Goal: Find specific page/section: Find specific page/section

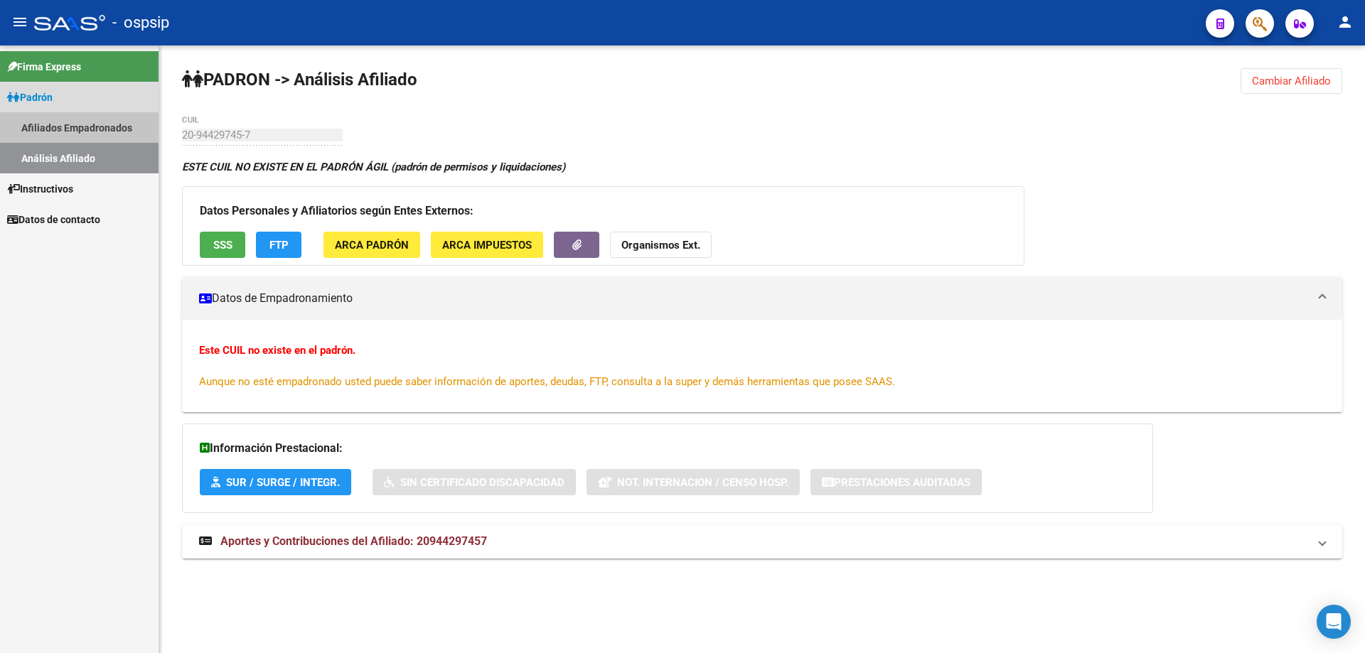
click at [69, 131] on link "Afiliados Empadronados" at bounding box center [79, 127] width 158 height 31
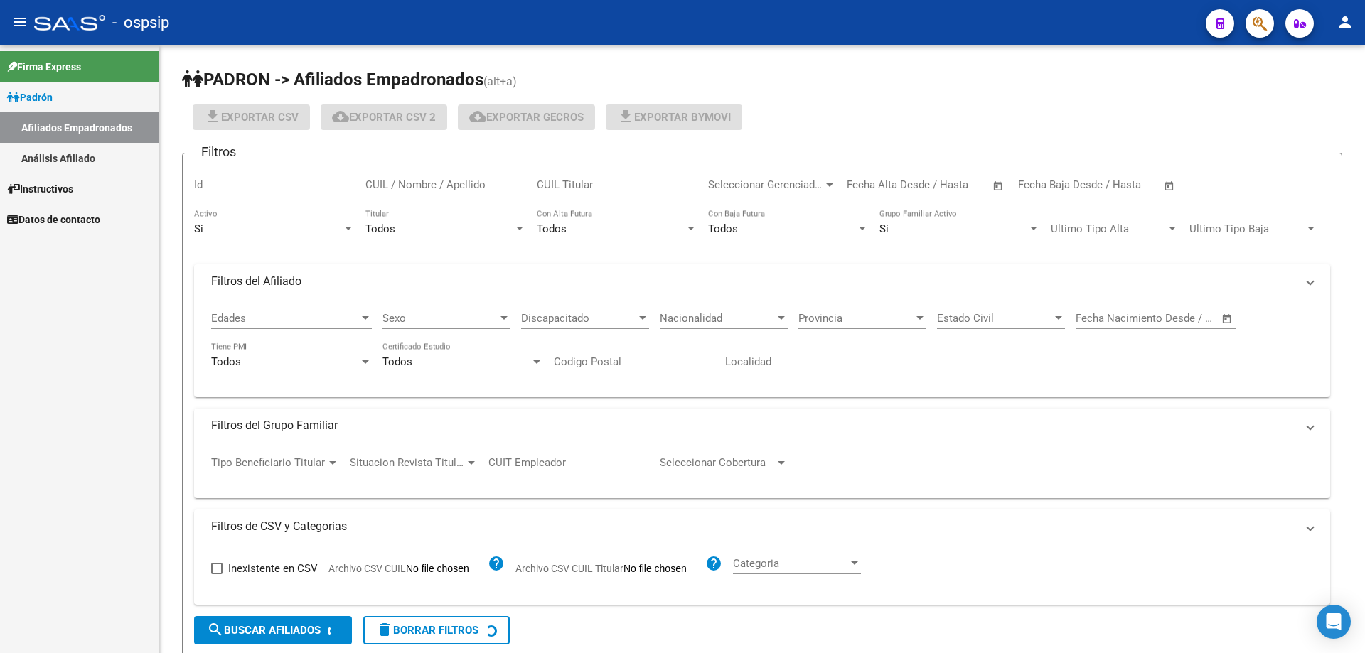
click at [64, 138] on link "Afiliados Empadronados" at bounding box center [79, 127] width 158 height 31
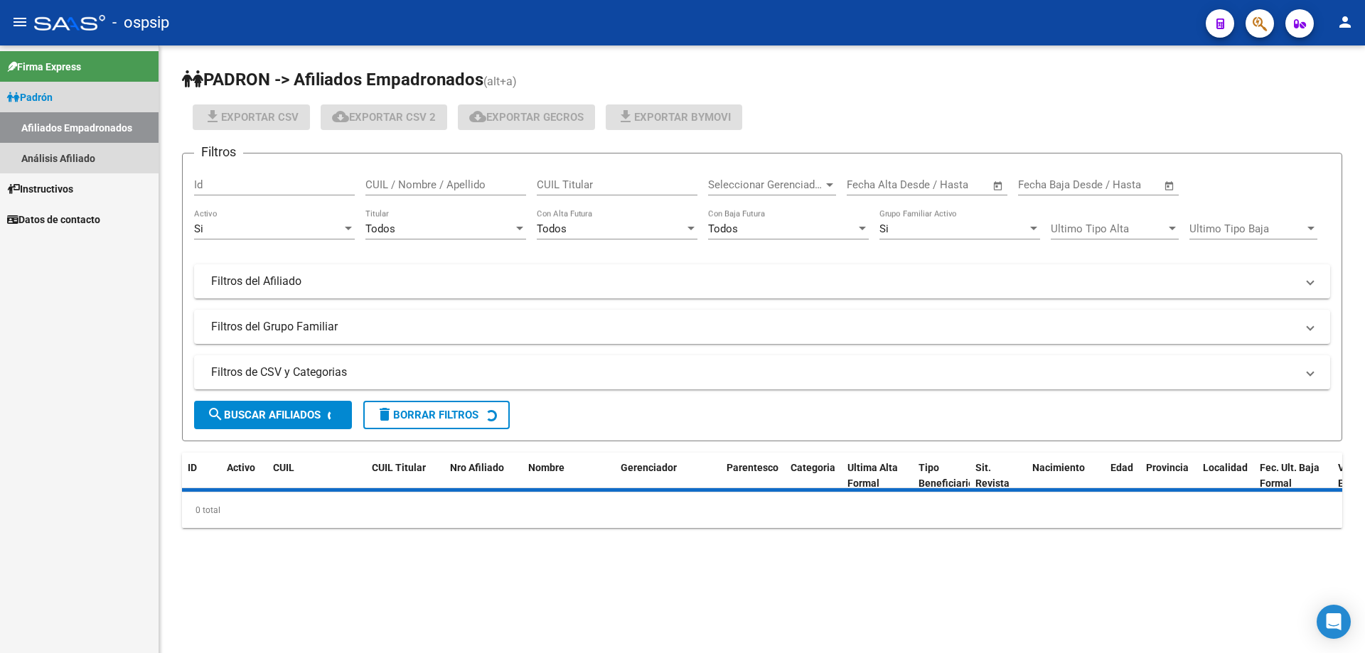
click at [70, 149] on link "Análisis Afiliado" at bounding box center [79, 158] width 158 height 31
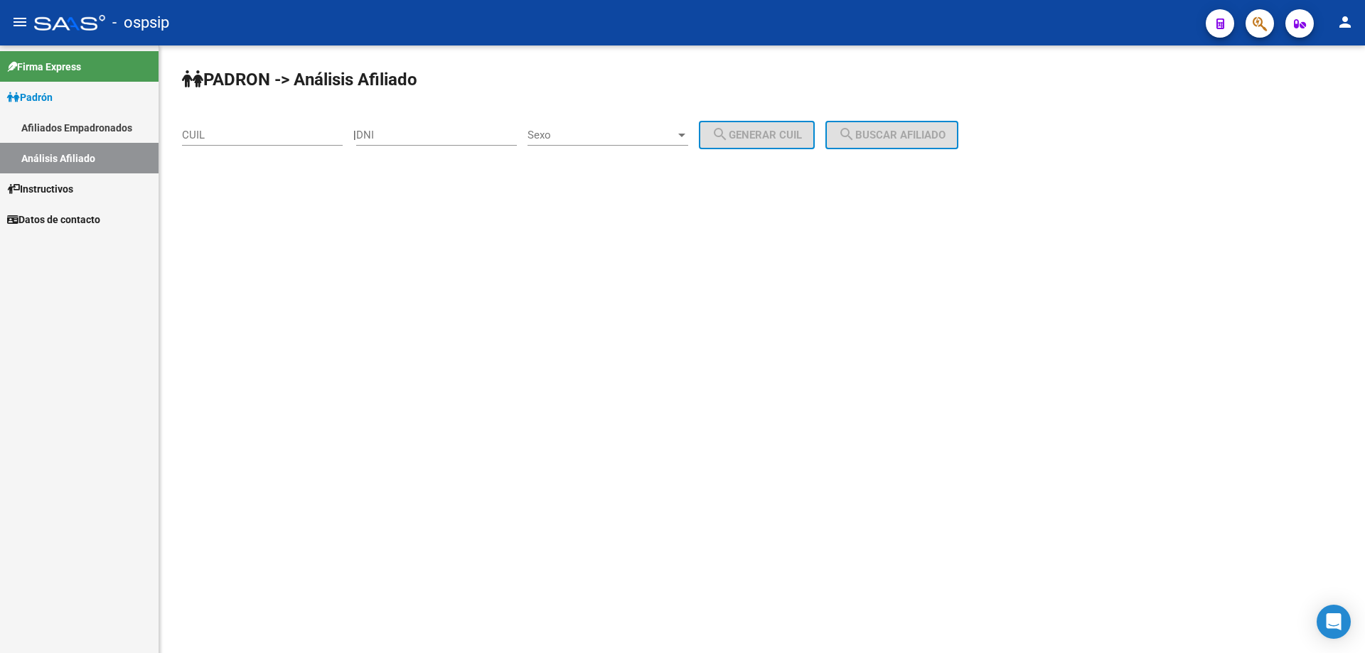
click at [405, 134] on input "DNI" at bounding box center [436, 135] width 161 height 13
type input "24758532"
click at [580, 140] on span "Sexo" at bounding box center [601, 135] width 148 height 13
click at [591, 138] on span "Masculino" at bounding box center [623, 135] width 161 height 32
click at [707, 137] on div "| 24758532 DNI Masculino Sexo search Generar CUIL" at bounding box center [589, 135] width 472 height 13
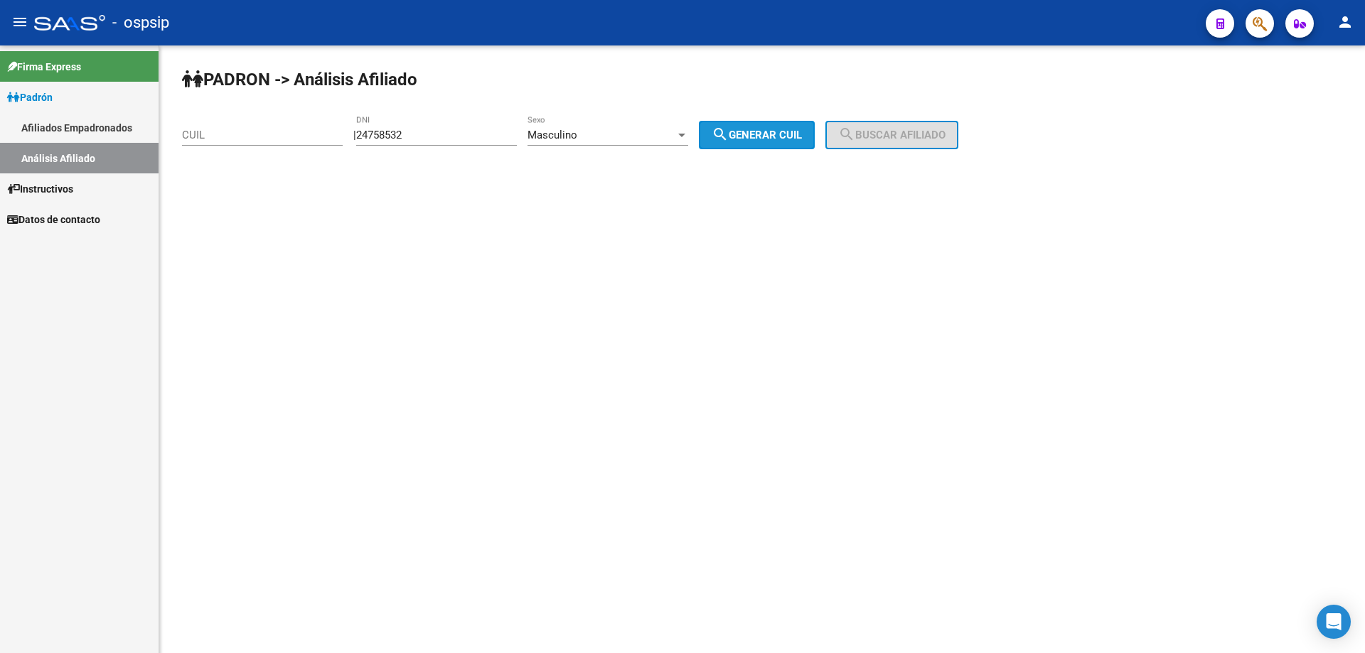
click at [721, 136] on button "search Generar CUIL" at bounding box center [757, 135] width 116 height 28
type input "20-24758532-0"
click at [855, 139] on mat-icon "search" at bounding box center [846, 134] width 17 height 17
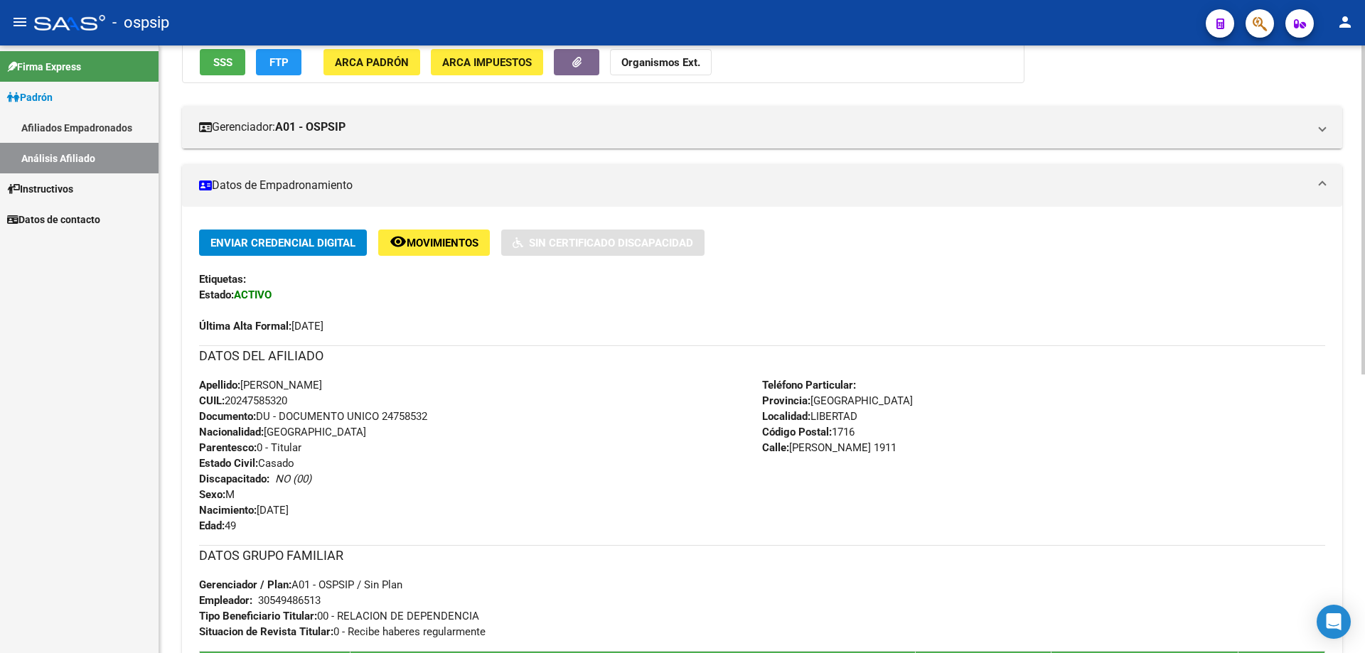
scroll to position [160, 0]
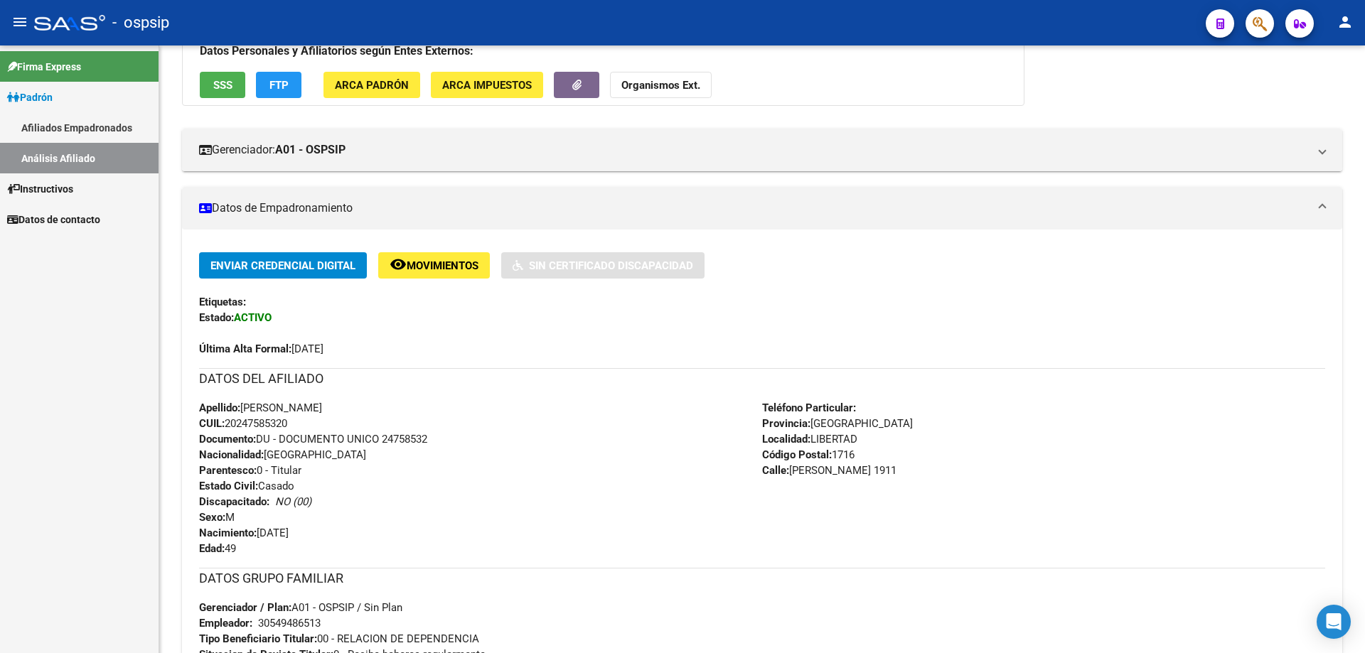
click at [70, 127] on link "Afiliados Empadronados" at bounding box center [79, 127] width 158 height 31
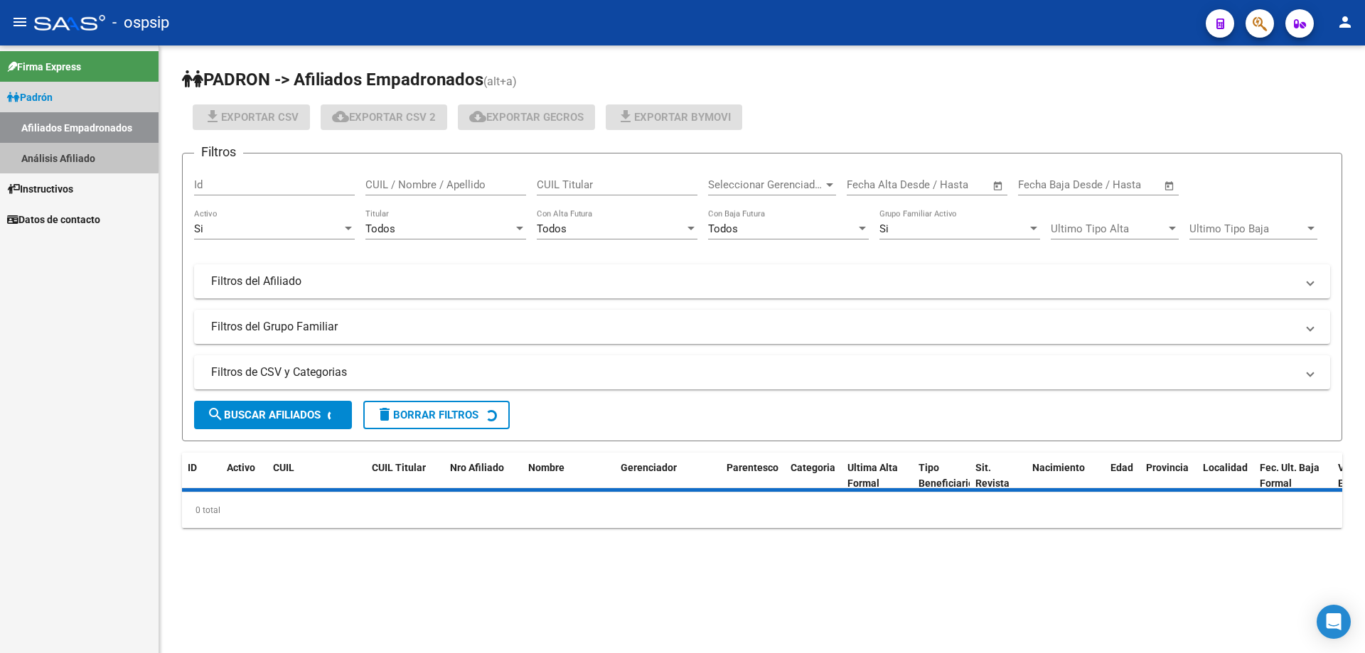
click at [72, 147] on link "Análisis Afiliado" at bounding box center [79, 158] width 158 height 31
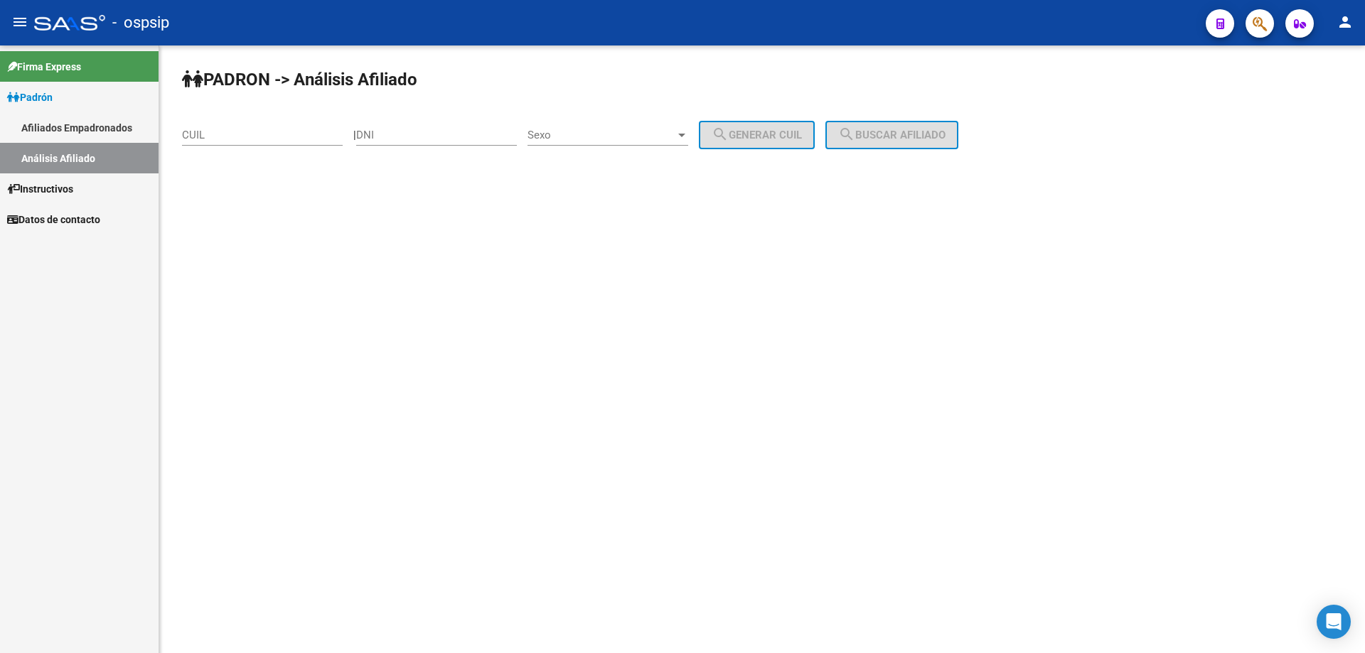
click at [431, 127] on div "DNI" at bounding box center [436, 130] width 161 height 31
type input "18322535"
click at [556, 130] on span "Sexo" at bounding box center [601, 135] width 148 height 13
click at [574, 141] on span "Masculino" at bounding box center [623, 135] width 161 height 32
click at [574, 141] on div "Masculino Sexo" at bounding box center [607, 130] width 161 height 31
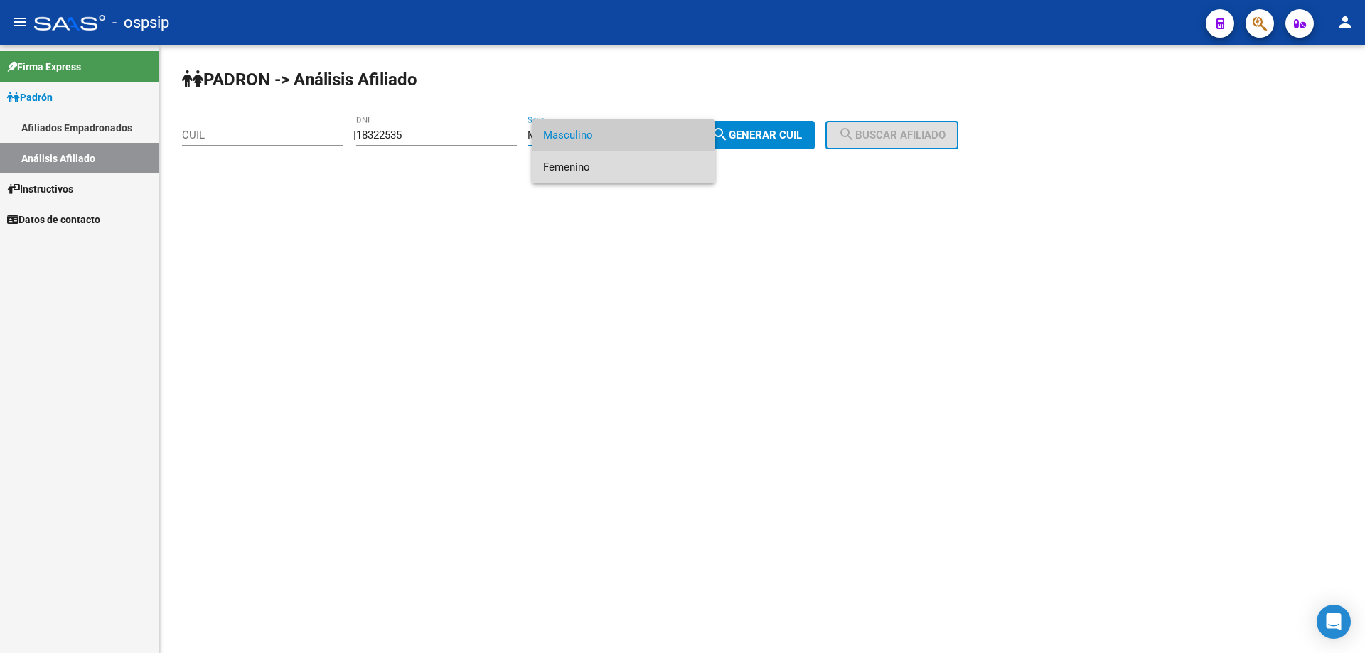
click at [588, 167] on span "Femenino" at bounding box center [623, 167] width 161 height 32
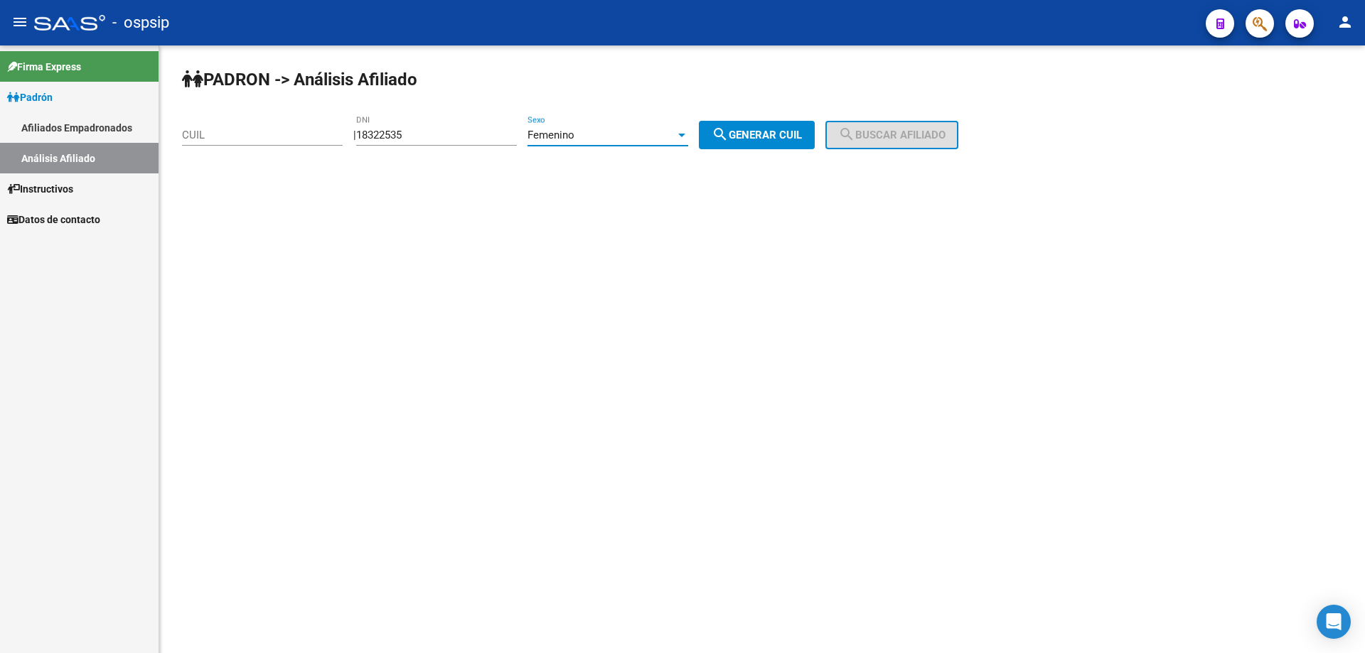
click at [729, 147] on button "search Generar CUIL" at bounding box center [757, 135] width 116 height 28
type input "27-18322535-4"
click at [935, 106] on div "PADRON -> Análisis Afiliado 27-18322535-4 CUIL | 18322535 DNI Femenino Sexo sea…" at bounding box center [761, 119] width 1205 height 149
click at [932, 119] on div "PADRON -> Análisis Afiliado 27-18322535-4 CUIL | 18322535 DNI Femenino Sexo sea…" at bounding box center [761, 119] width 1205 height 149
click at [924, 135] on span "search Buscar afiliado" at bounding box center [891, 135] width 107 height 13
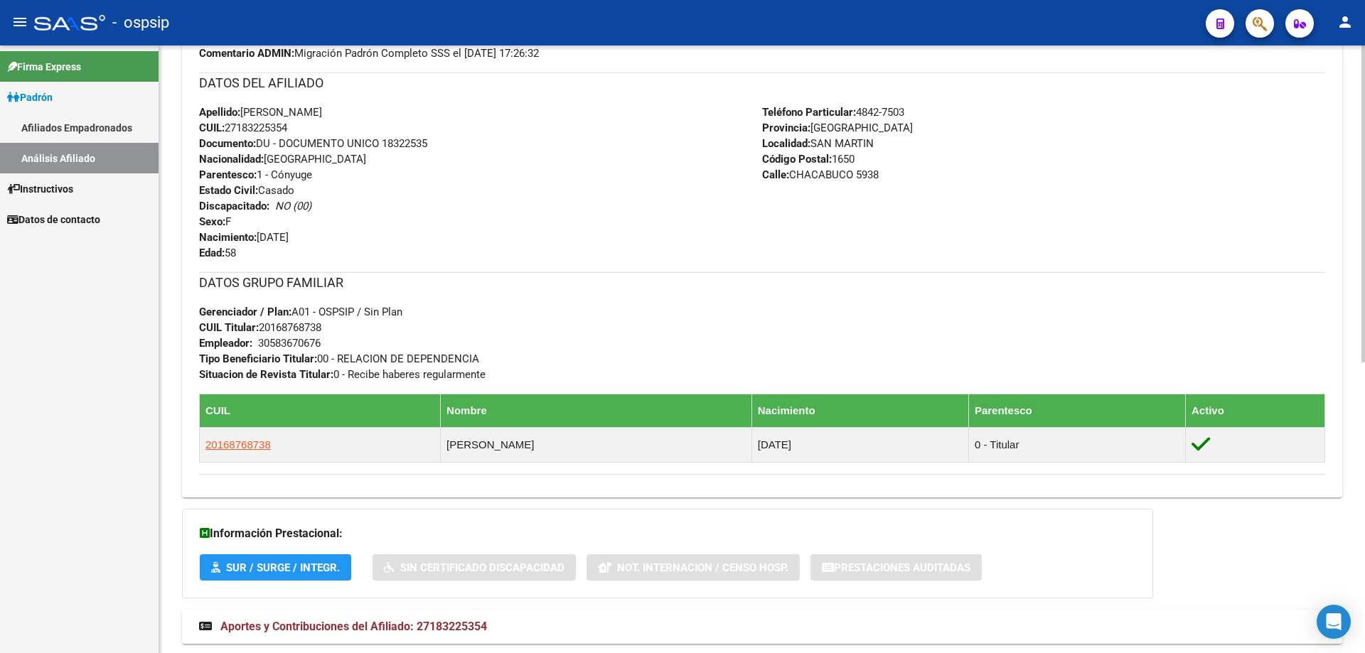
scroll to position [557, 0]
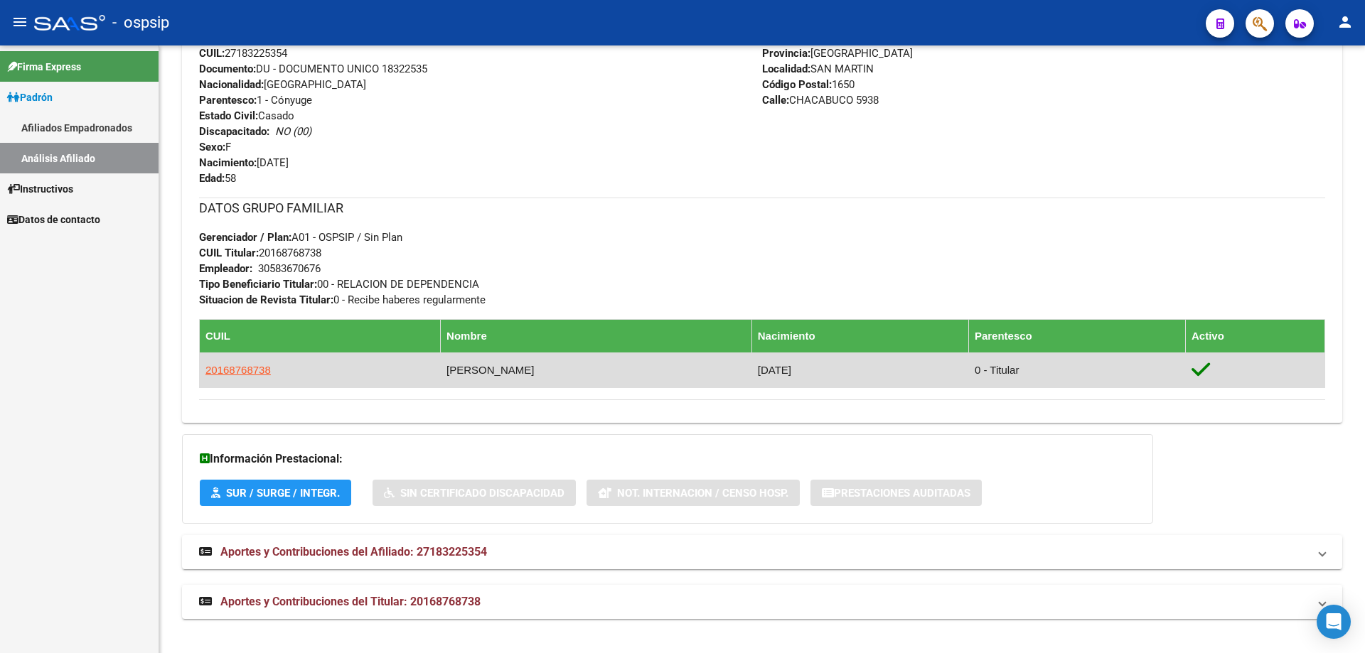
click at [468, 375] on td "[PERSON_NAME]" at bounding box center [596, 370] width 311 height 35
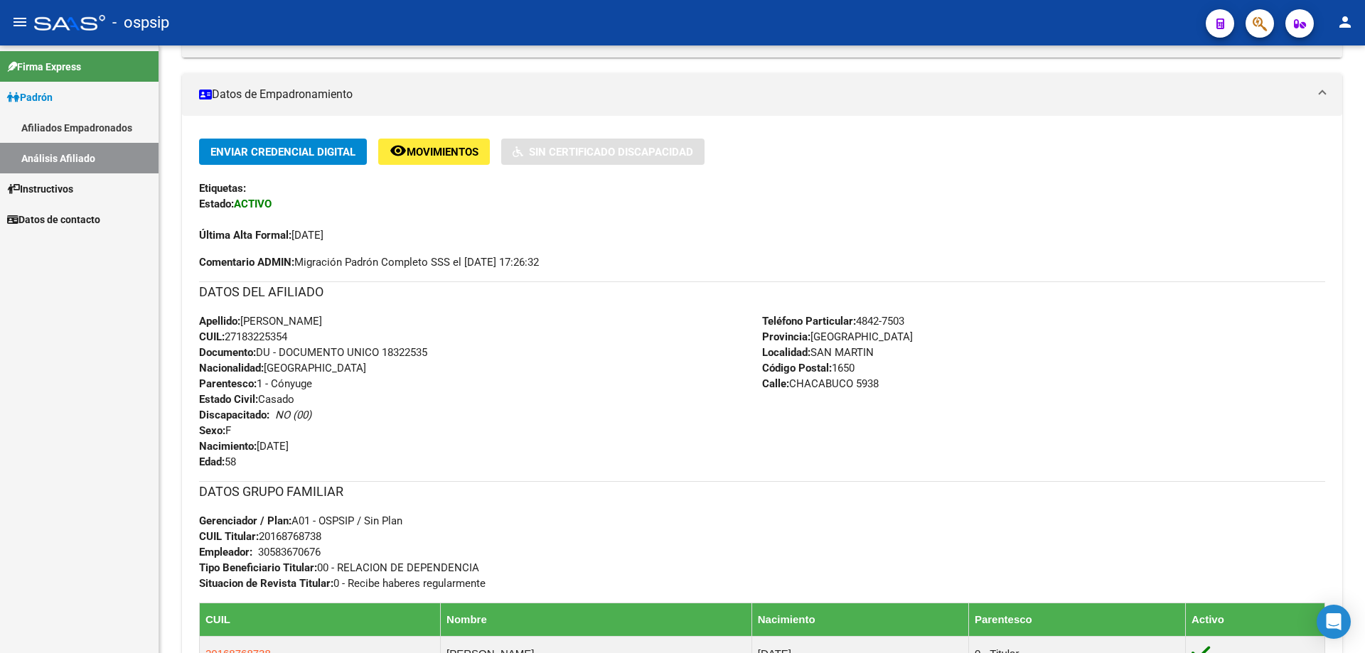
scroll to position [273, 0]
